Goal: Task Accomplishment & Management: Manage account settings

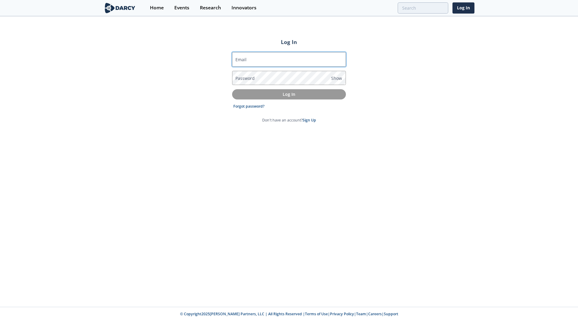
click at [261, 55] on input "Email" at bounding box center [289, 59] width 114 height 14
type input "[PERSON_NAME][EMAIL_ADDRESS][PERSON_NAME][DOMAIN_NAME]"
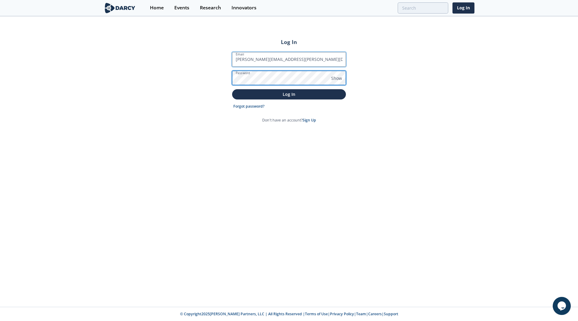
click at [232, 89] on button "Log In" at bounding box center [289, 94] width 114 height 10
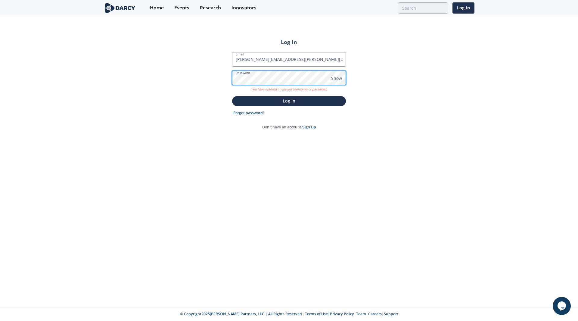
click at [196, 74] on div "Log In Email pavan.bhandiwad@rwe.com Password Show You have entered an invalid …" at bounding box center [289, 162] width 578 height 290
click at [232, 96] on button "Log In" at bounding box center [289, 101] width 114 height 10
click at [256, 115] on link "Forgot password?" at bounding box center [248, 112] width 31 height 5
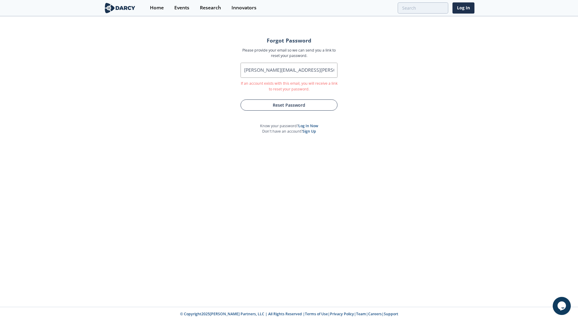
click at [286, 102] on button "Reset Password" at bounding box center [288, 104] width 97 height 11
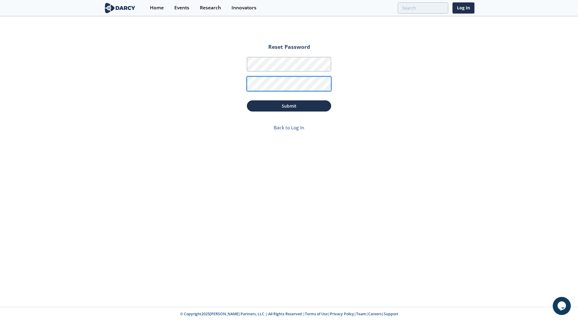
click at [247, 100] on button "Submit" at bounding box center [289, 105] width 84 height 11
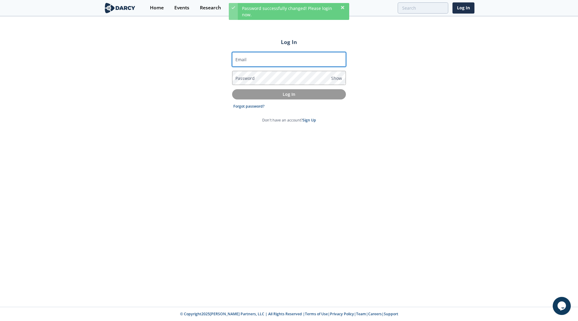
click at [257, 58] on input "Email" at bounding box center [289, 59] width 114 height 14
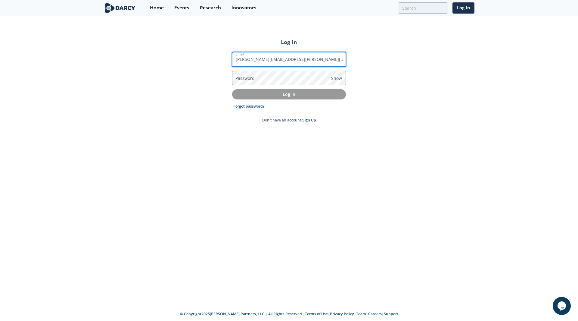
type input "[PERSON_NAME][EMAIL_ADDRESS][PERSON_NAME][DOMAIN_NAME]"
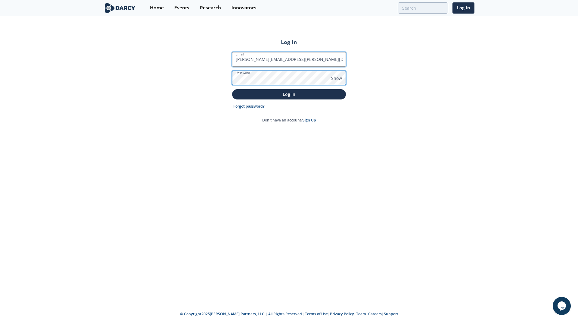
click at [232, 89] on button "Log In" at bounding box center [289, 94] width 114 height 10
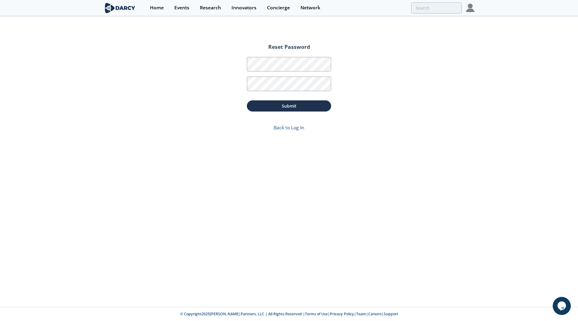
drag, startPoint x: 363, startPoint y: 193, endPoint x: 351, endPoint y: 187, distance: 13.5
click at [362, 193] on div "Reset Password Password Password Confirmation Submit Back to Log In" at bounding box center [289, 162] width 578 height 290
